Goal: Check status: Check status

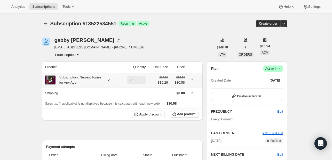
click at [113, 81] on div "Subscription: Newest Tonies for Any Age" at bounding box center [81, 80] width 73 height 10
click at [110, 81] on icon at bounding box center [108, 79] width 5 height 5
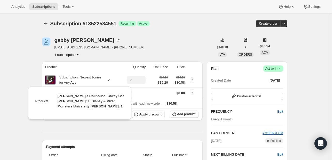
click at [128, 52] on div "[PERSON_NAME] [PERSON_NAME][EMAIL_ADDRESS][DOMAIN_NAME] · [PHONE_NUMBER] 1 subs…" at bounding box center [128, 47] width 172 height 20
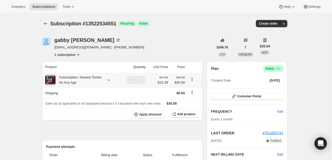
click at [110, 81] on icon at bounding box center [108, 79] width 5 height 5
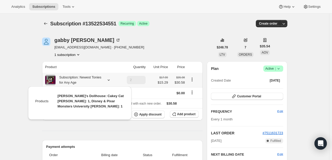
click at [110, 81] on icon at bounding box center [108, 79] width 5 height 5
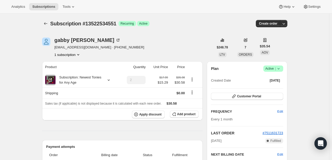
click at [79, 55] on icon "Product actions" at bounding box center [78, 54] width 2 height 1
click at [176, 41] on div "[PERSON_NAME] [PERSON_NAME][EMAIL_ADDRESS][DOMAIN_NAME] · [PHONE_NUMBER] 1 subs…" at bounding box center [128, 47] width 172 height 20
